Goal: Book appointment/travel/reservation

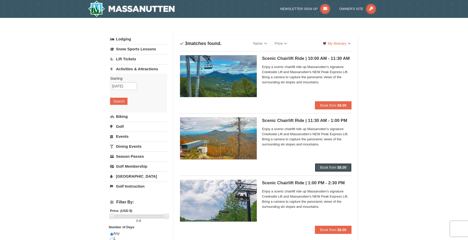
click at [332, 168] on span "Book from" at bounding box center [328, 168] width 16 height 4
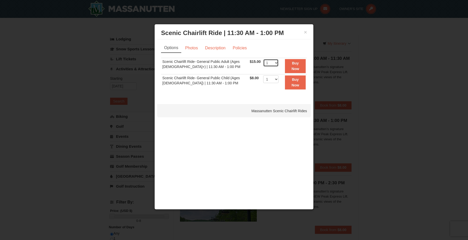
click at [274, 62] on select "1 2 3 4 5 6 7 8 9 10 11 12 13 14 15 16 17 18 19 20 21 22" at bounding box center [270, 63] width 15 height 8
select select "2"
click at [263, 59] on select "1 2 3 4 5 6 7 8 9 10 11 12 13 14 15 16 17 18 19 20 21 22" at bounding box center [270, 63] width 15 height 8
click at [191, 48] on link "Photos" at bounding box center [191, 48] width 19 height 10
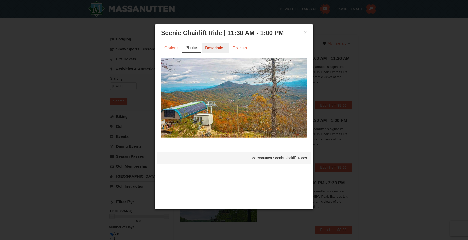
click at [212, 49] on link "Description" at bounding box center [215, 48] width 27 height 10
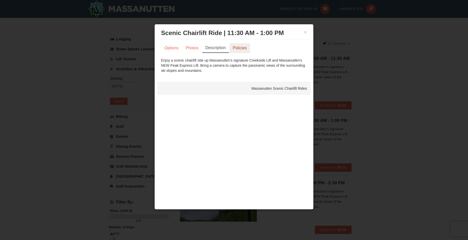
click at [238, 49] on link "Policies" at bounding box center [239, 48] width 21 height 10
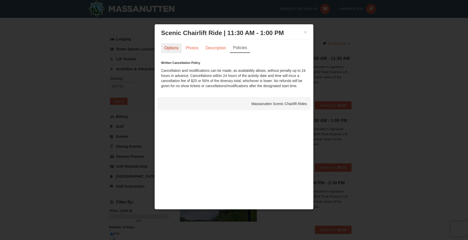
click at [172, 48] on link "Options" at bounding box center [171, 48] width 21 height 10
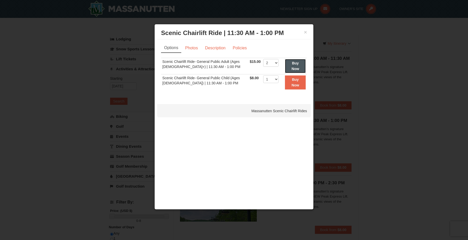
click at [292, 67] on strong "Buy Now" at bounding box center [296, 66] width 8 height 10
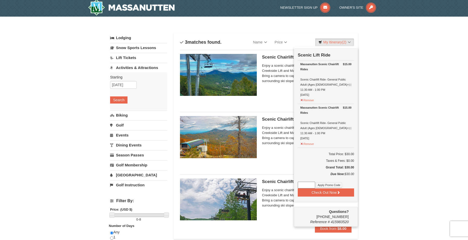
scroll to position [2, 0]
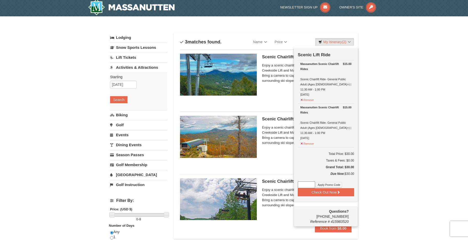
click at [401, 110] on div "× Categories List Filter My Itinerary (2) Check Out Now Scenic Lift Ride $15.00…" at bounding box center [234, 203] width 468 height 374
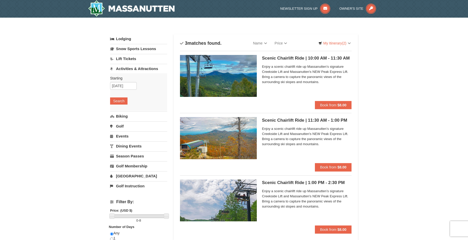
scroll to position [0, 0]
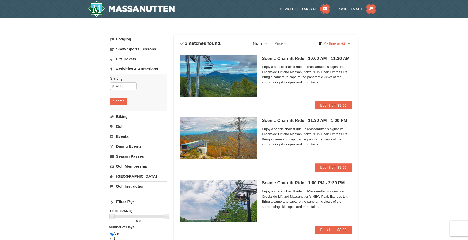
click at [266, 43] on link "Name" at bounding box center [260, 43] width 22 height 10
click at [287, 44] on link "Price" at bounding box center [281, 43] width 20 height 10
click at [132, 60] on link "Lift Tickets" at bounding box center [138, 58] width 57 height 9
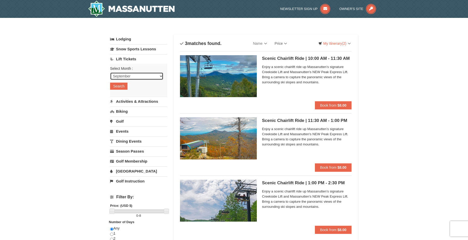
click at [161, 76] on select "September October November December January February March April May June July …" at bounding box center [136, 76] width 53 height 8
click at [110, 72] on select "September October November December January February March April May June July …" at bounding box center [136, 76] width 53 height 8
click at [120, 87] on button "Search" at bounding box center [118, 86] width 17 height 7
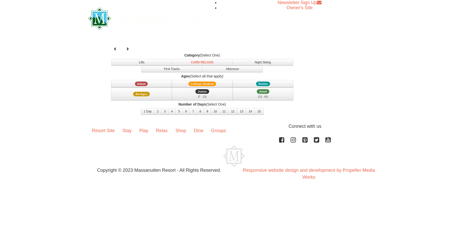
select select "9"
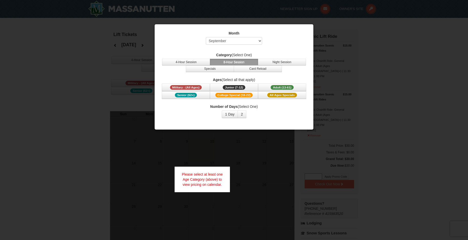
click at [373, 47] on div at bounding box center [234, 120] width 468 height 240
click at [386, 45] on div at bounding box center [234, 120] width 468 height 240
click at [80, 86] on div at bounding box center [234, 120] width 468 height 240
